Goal: Contribute content

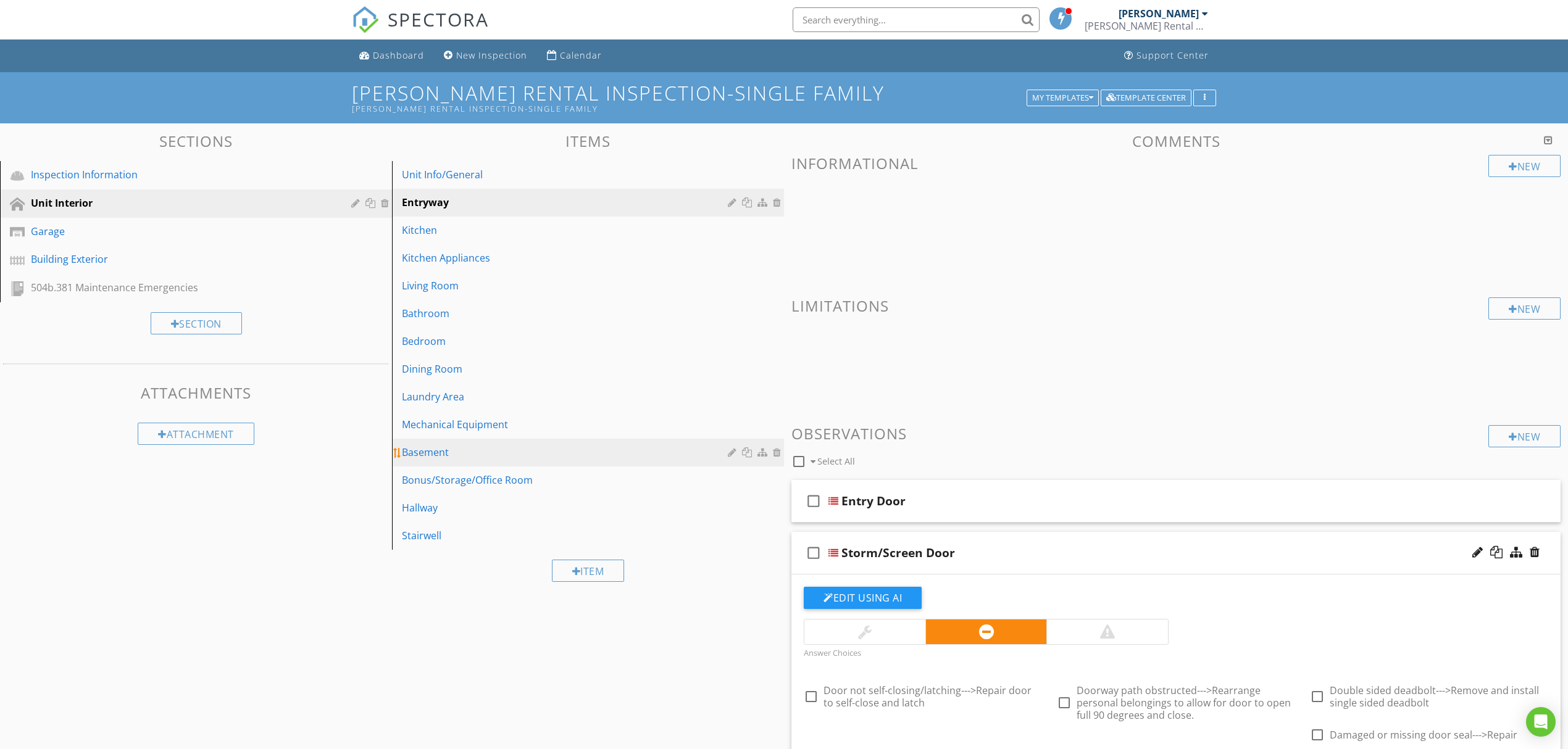
click at [509, 452] on div "Basement" at bounding box center [566, 452] width 329 height 14
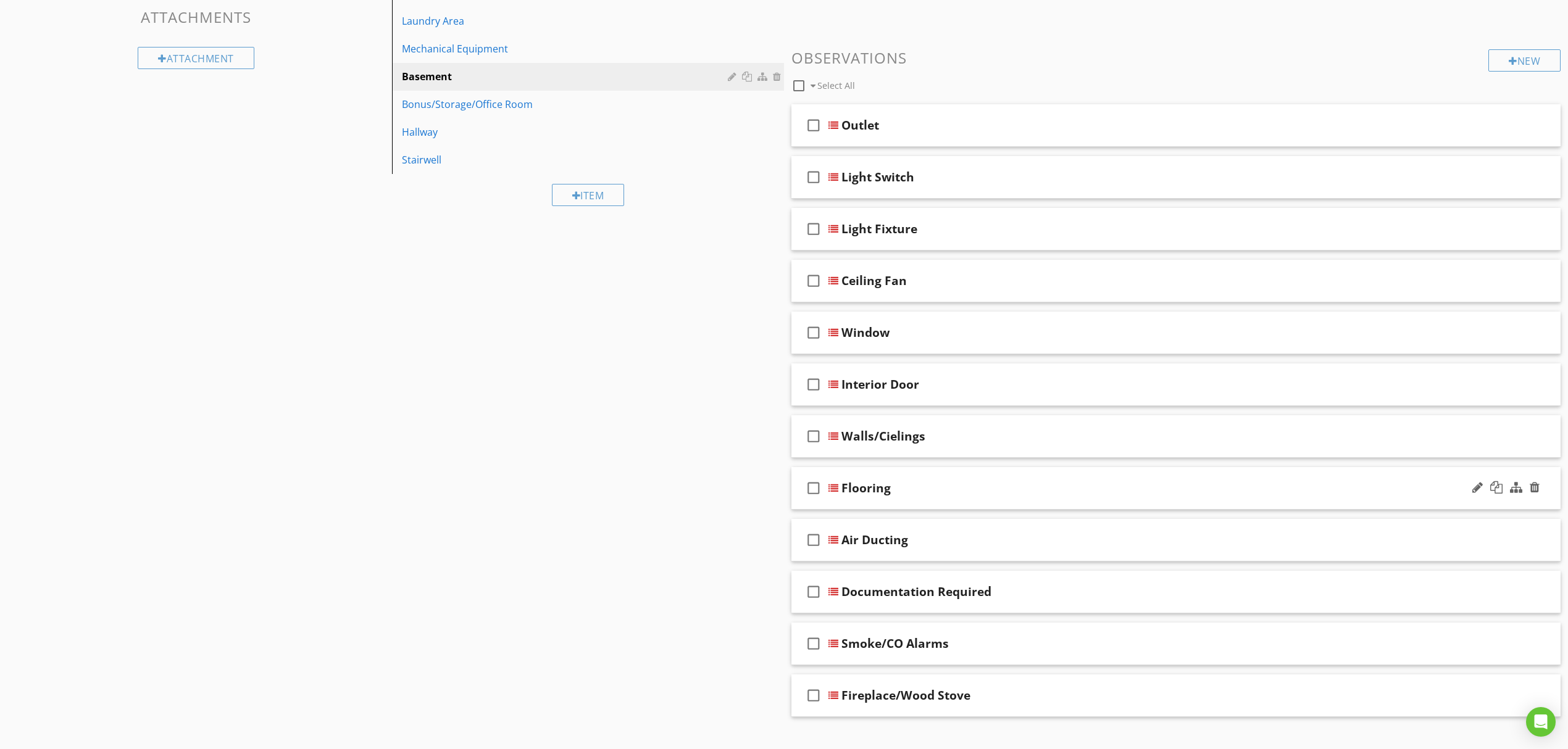
scroll to position [398, 0]
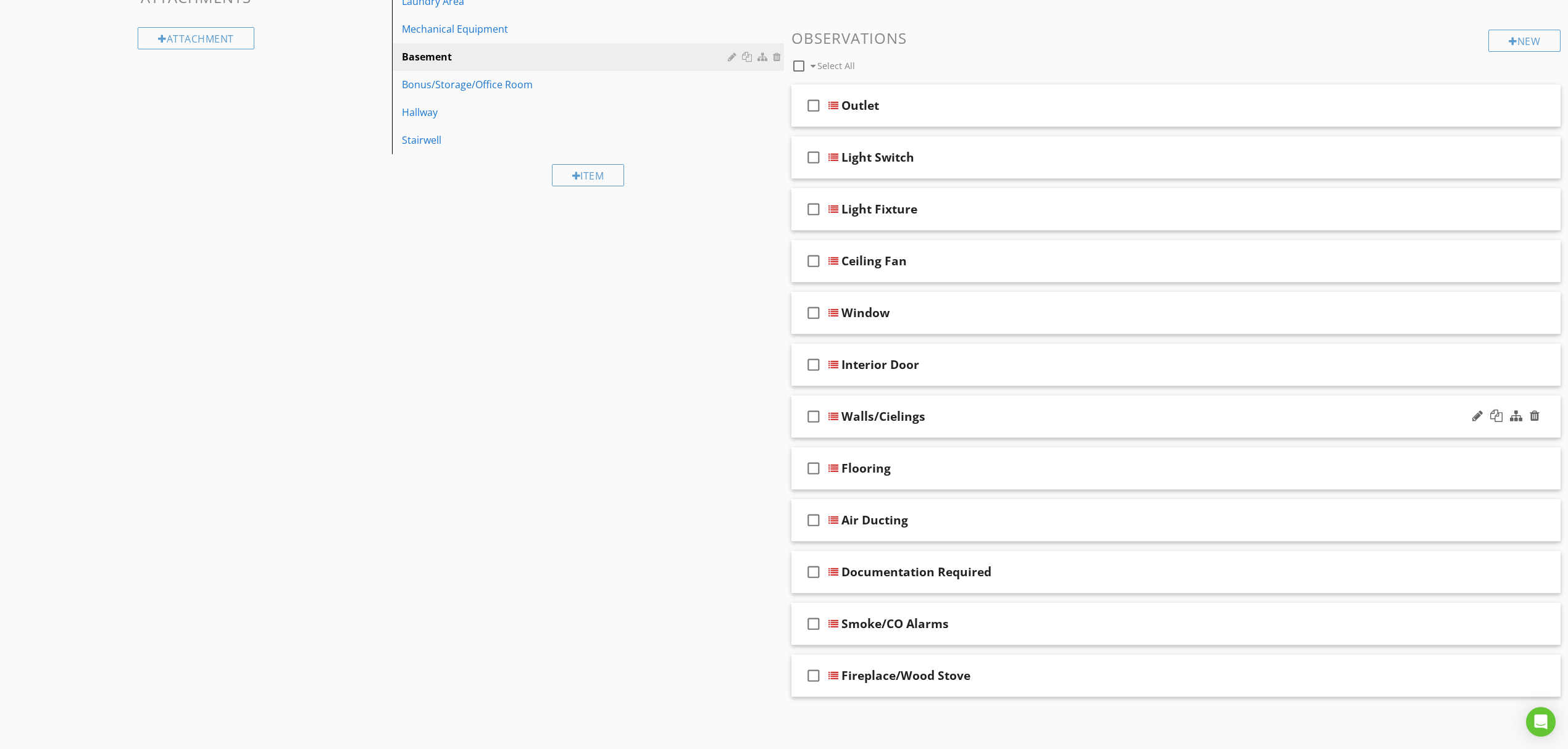
click at [921, 412] on div "Walls/Cielings" at bounding box center [884, 417] width 84 height 14
click at [839, 415] on div "check_box_outline_blank Walls/Cielings" at bounding box center [1176, 417] width 770 height 43
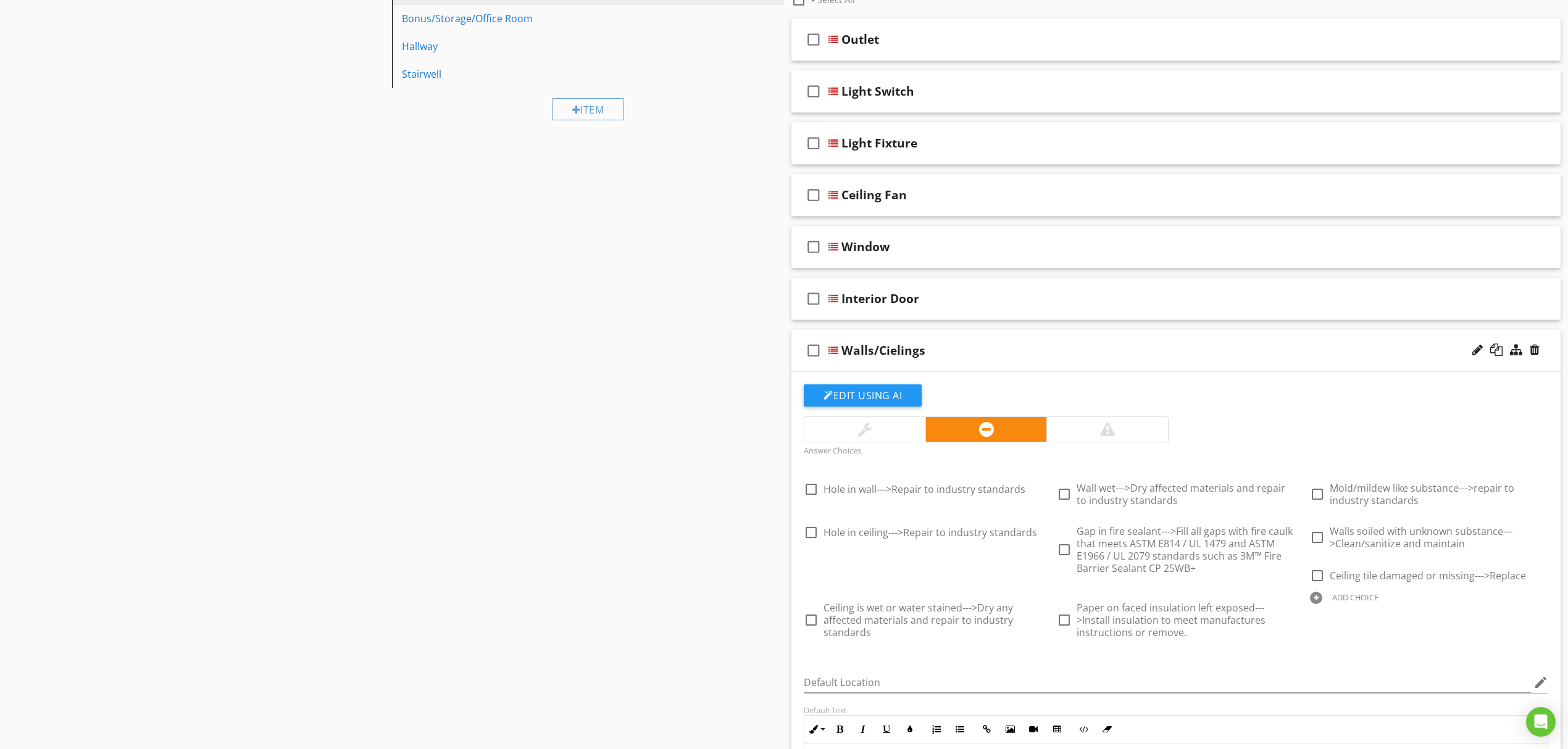
scroll to position [563, 0]
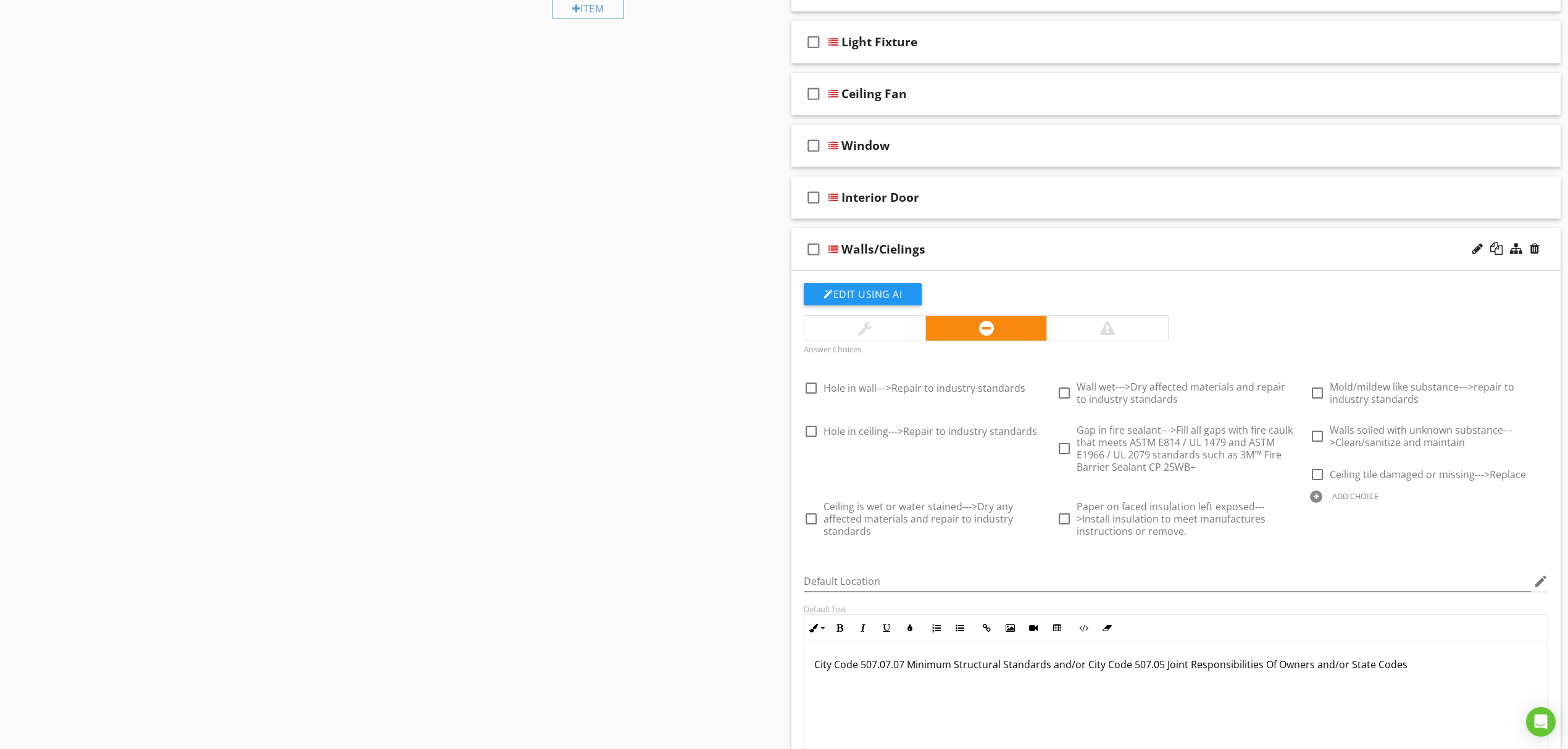
click at [1320, 497] on div at bounding box center [1316, 496] width 12 height 12
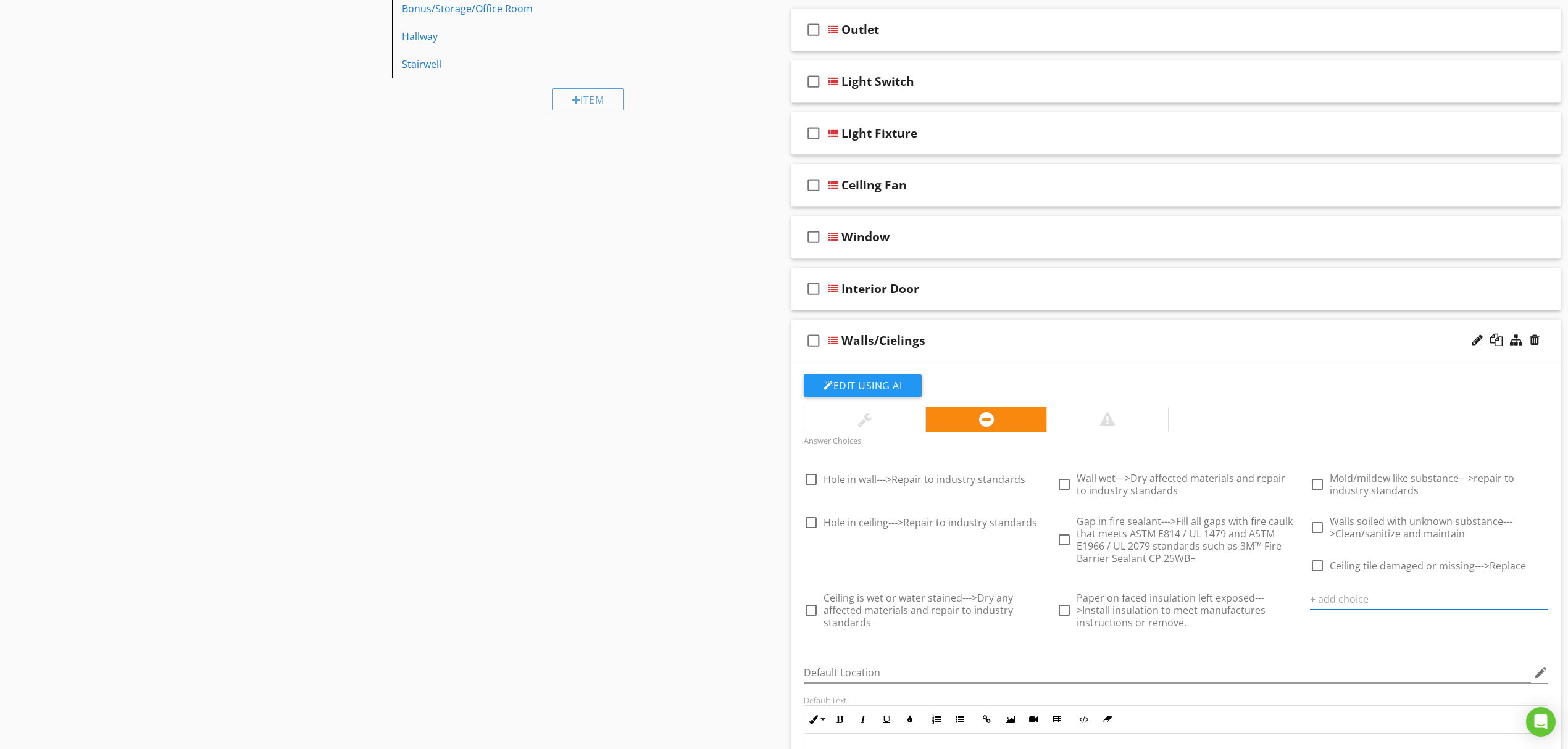
scroll to position [480, 0]
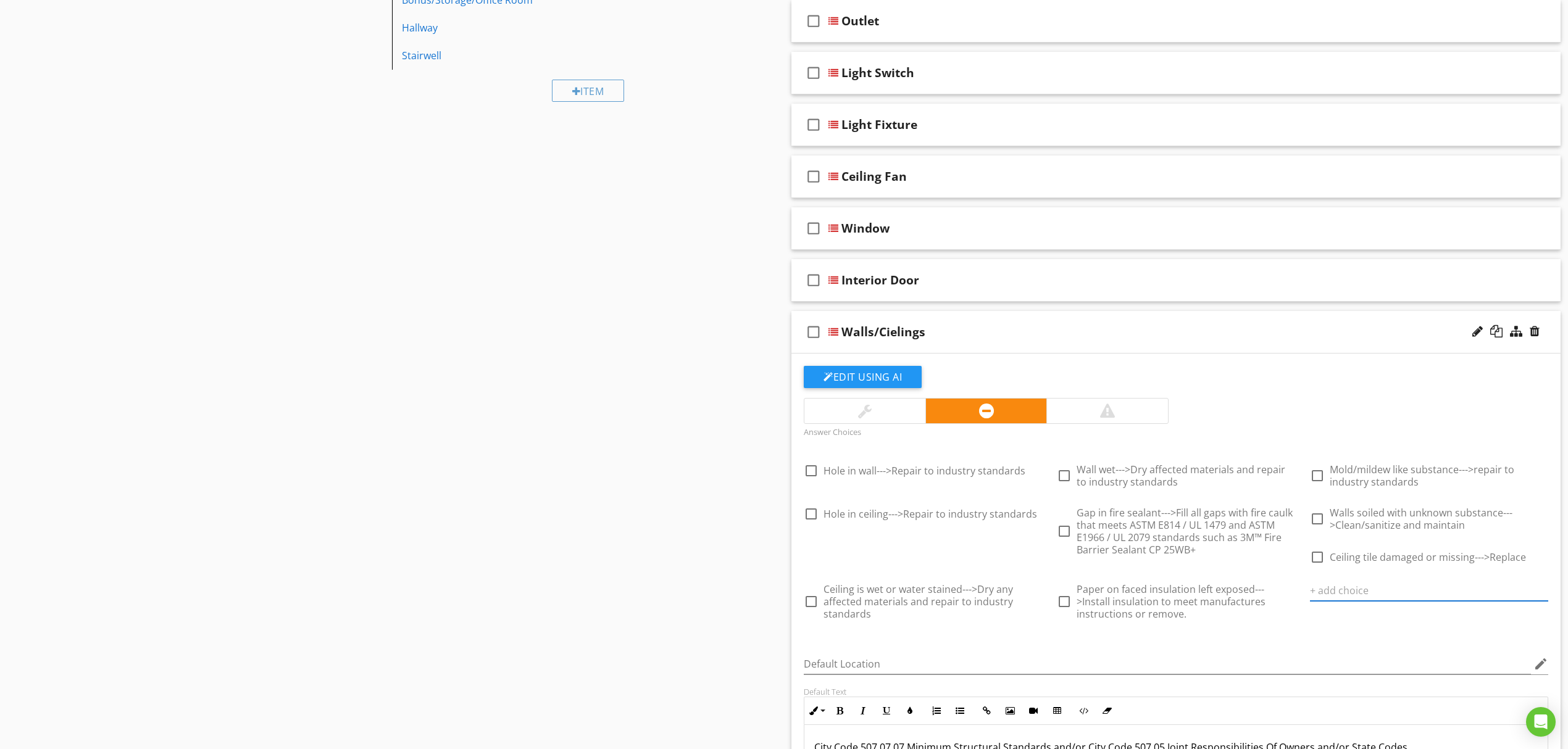
click at [1418, 596] on input "text" at bounding box center [1429, 590] width 239 height 20
paste input "Ceiling tile loose/falling--->Repair or replace"
type input "Ceiling tile loose/falling--->Repair or replace"
click at [1542, 593] on icon at bounding box center [1541, 590] width 9 height 10
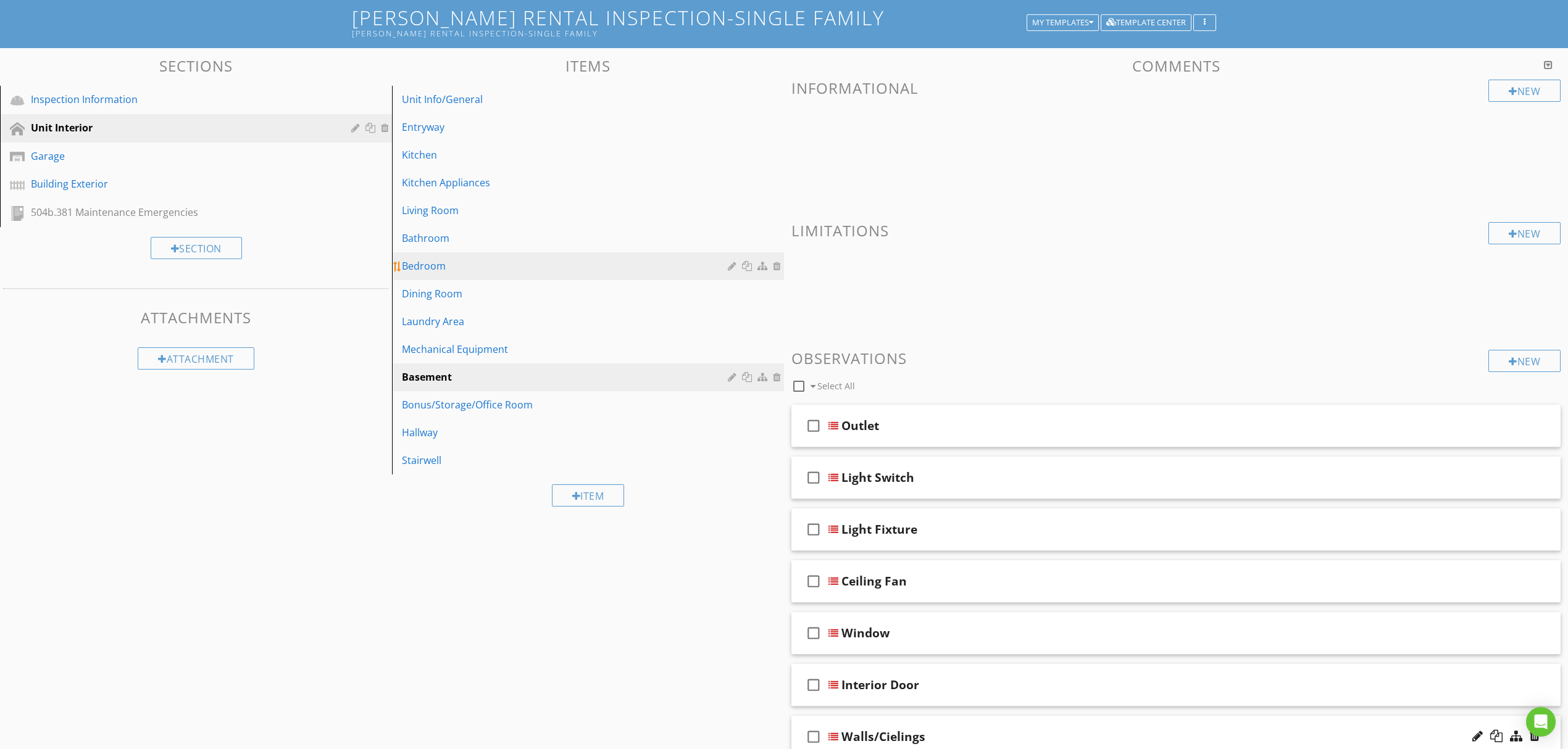
scroll to position [69, 0]
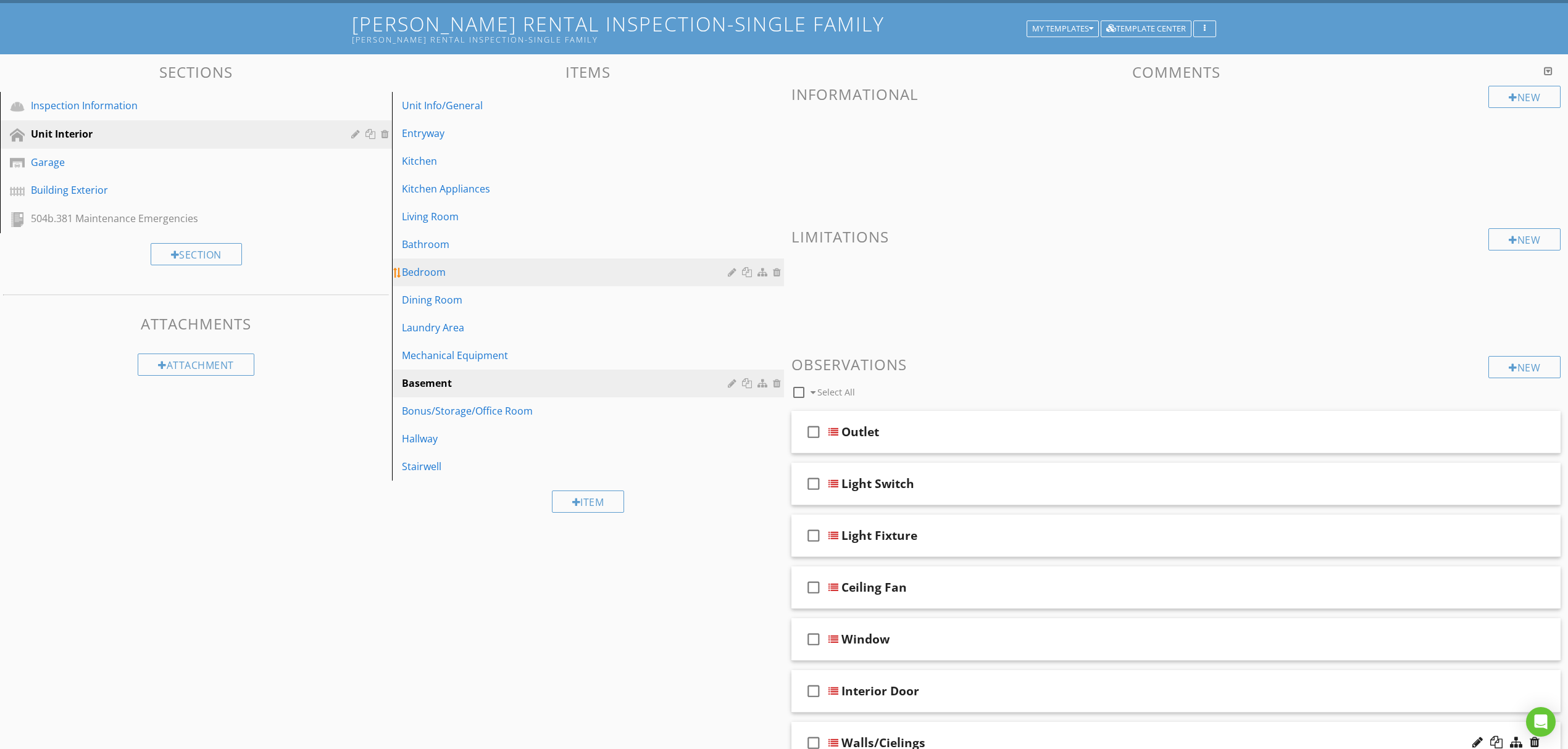
click at [492, 269] on div "Bedroom" at bounding box center [566, 272] width 329 height 14
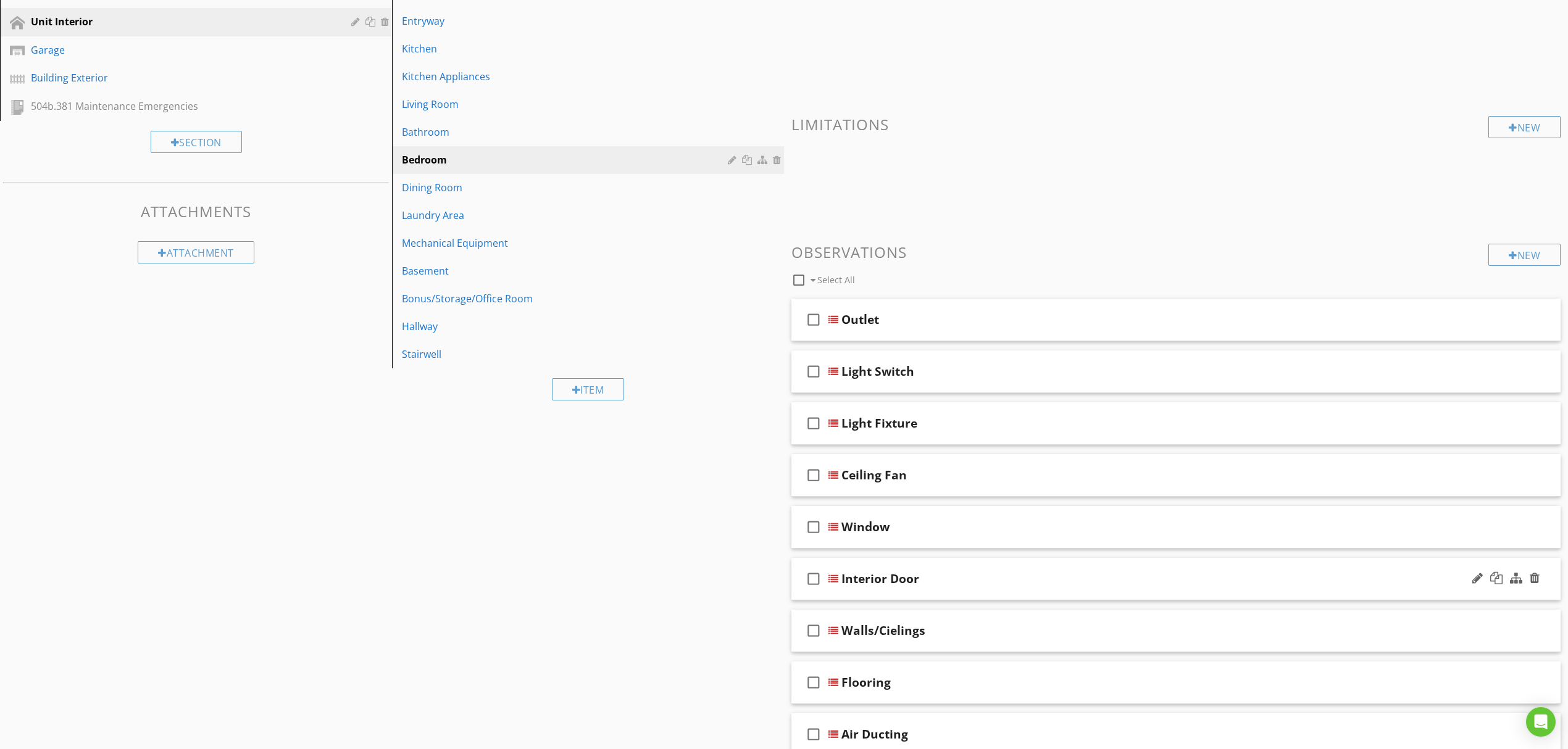
scroll to position [346, 0]
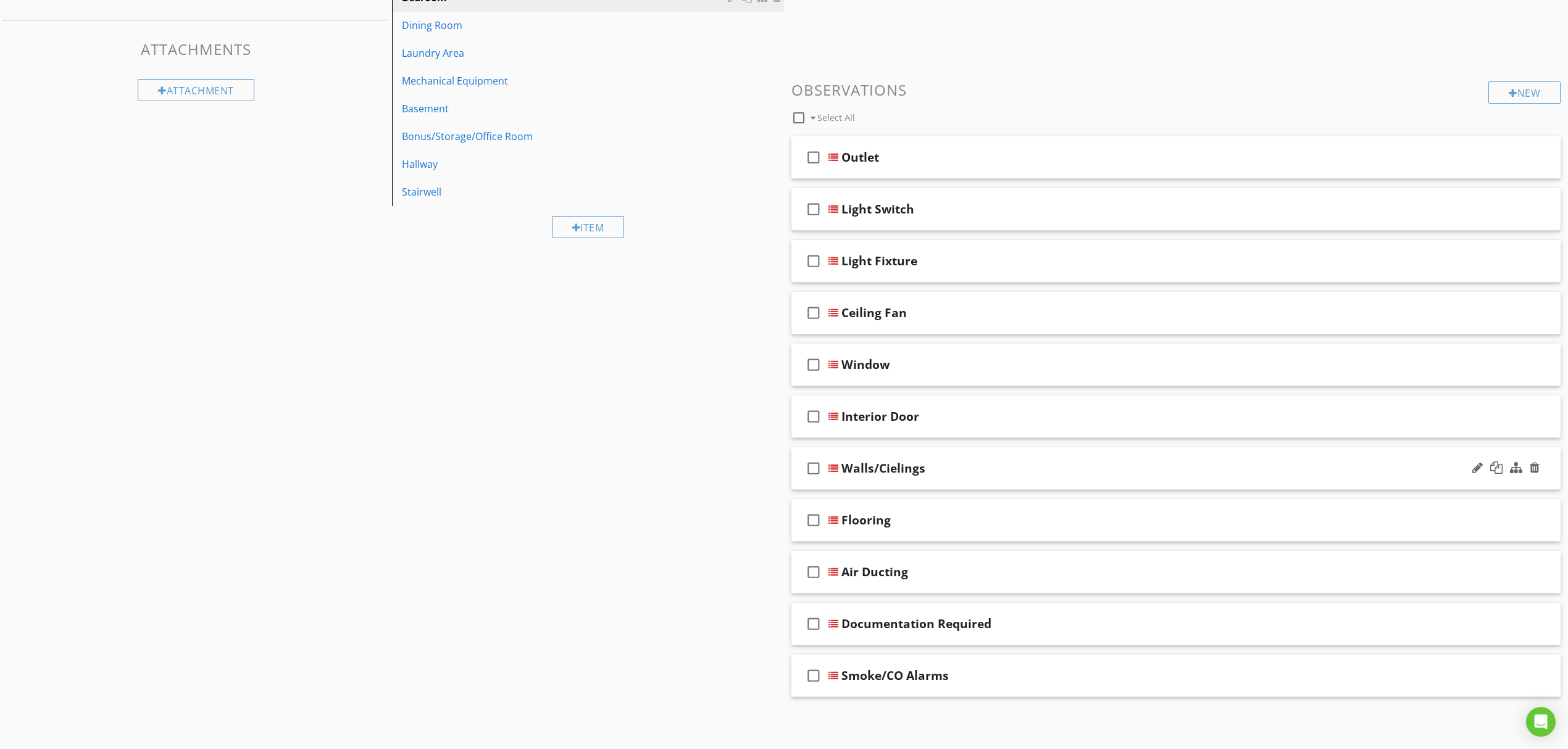
click at [833, 462] on div "check_box_outline_blank Walls/Cielings" at bounding box center [1176, 468] width 770 height 43
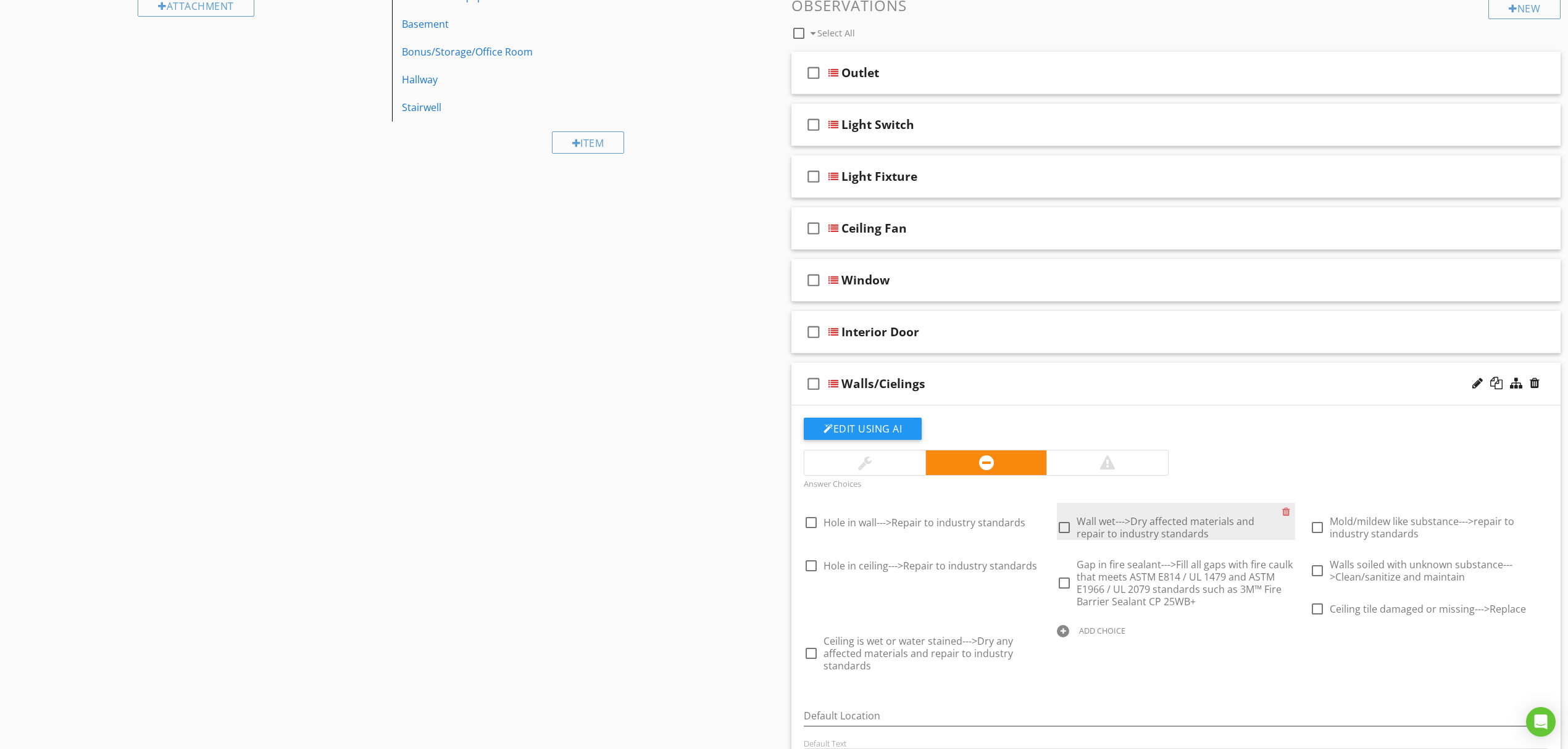
scroll to position [675, 0]
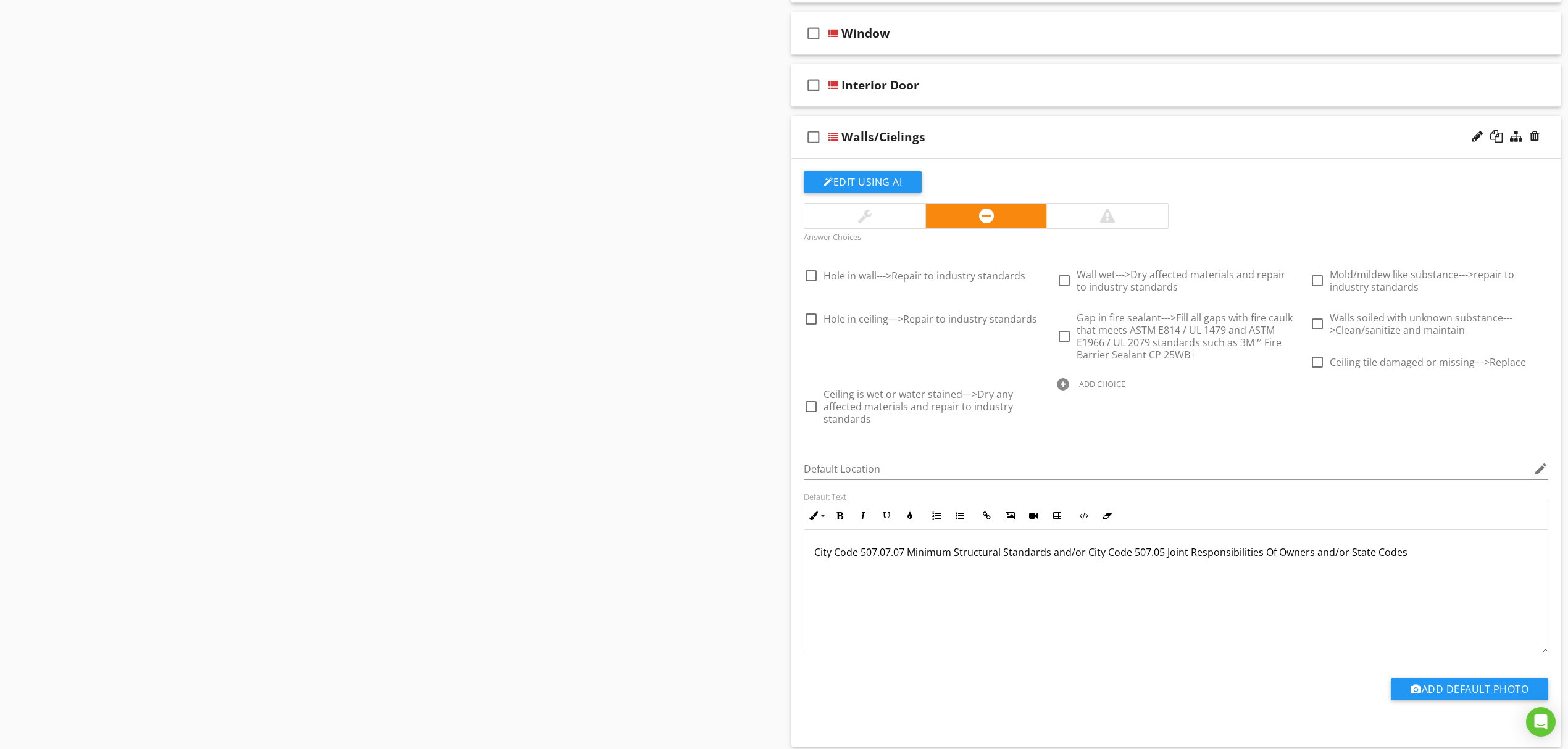
click at [1064, 383] on div at bounding box center [1063, 384] width 12 height 12
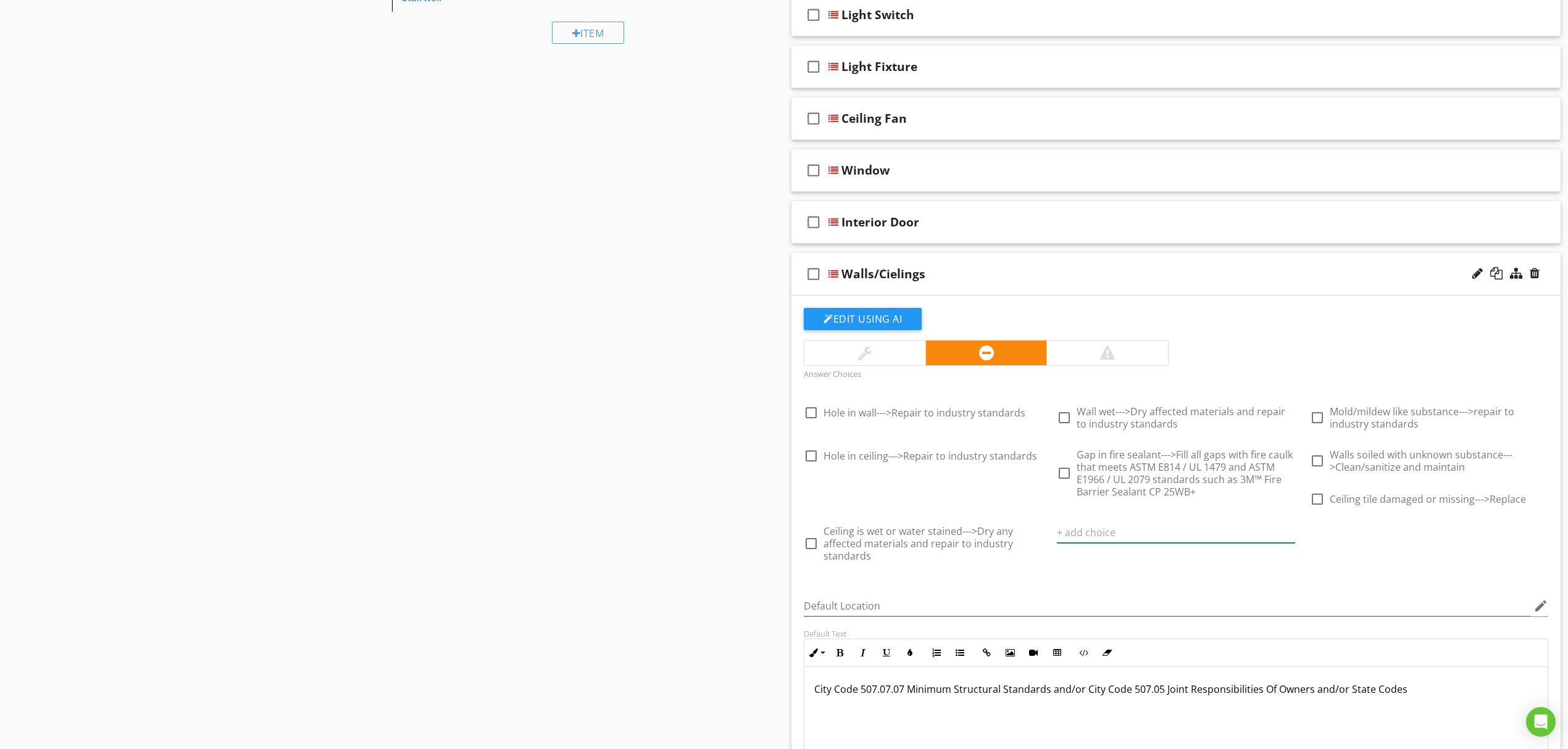
scroll to position [524, 0]
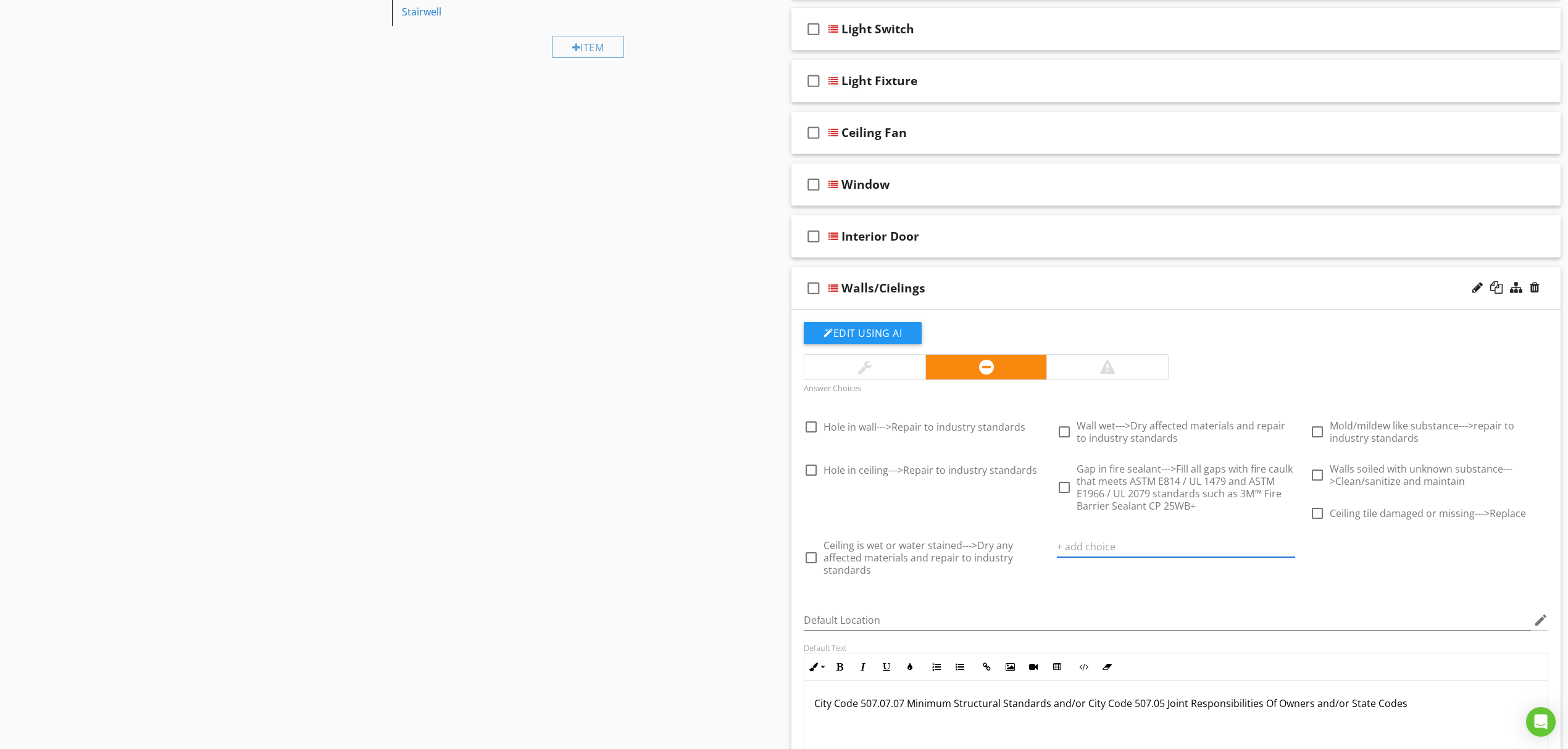
paste input "Ceiling tile loose/falling--->Repair or replace"
type input "Ceiling tile loose/falling--->Repair or replace"
click at [594, 446] on div "Sections Inspection Information Unit Interior Garage Building Exterior 504b.381…" at bounding box center [784, 372] width 1568 height 1545
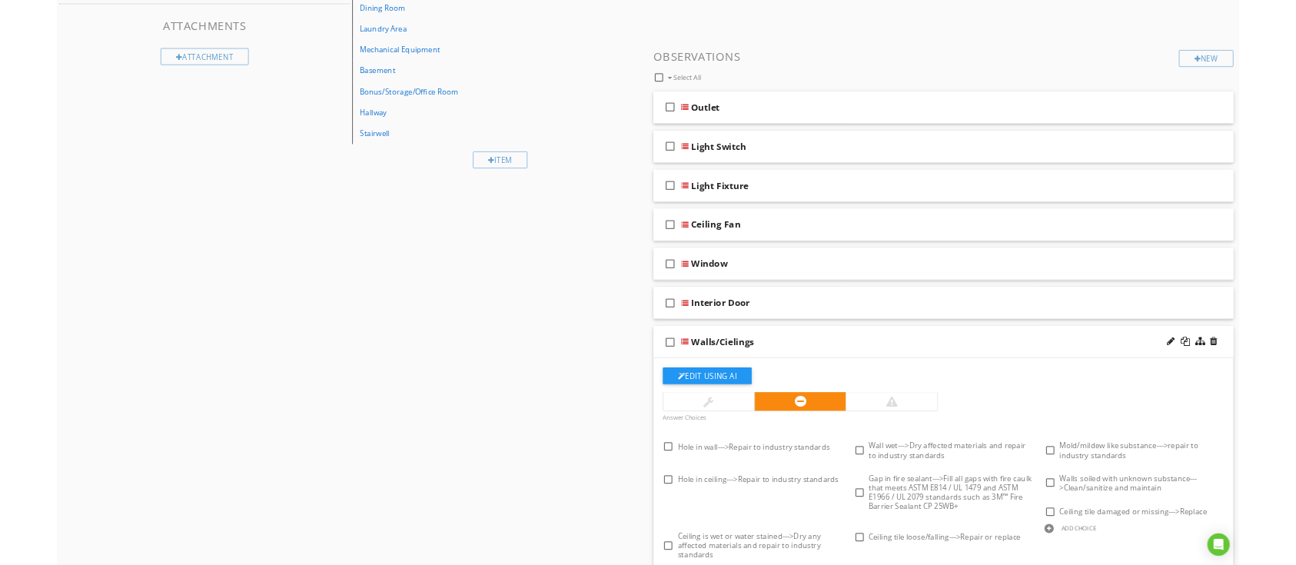
scroll to position [448, 0]
